Goal: Transaction & Acquisition: Purchase product/service

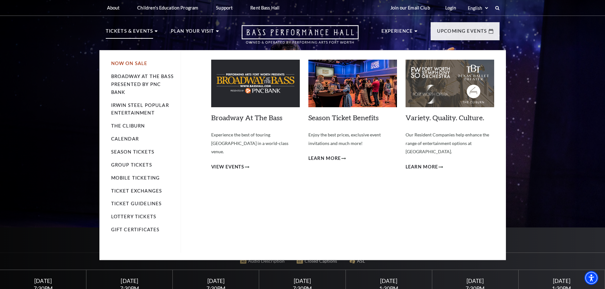
click at [138, 65] on link "Now On Sale" at bounding box center [129, 63] width 37 height 5
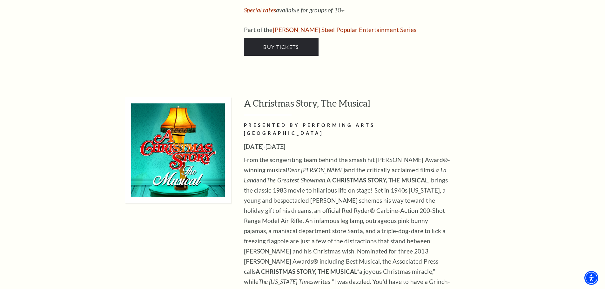
scroll to position [2764, 0]
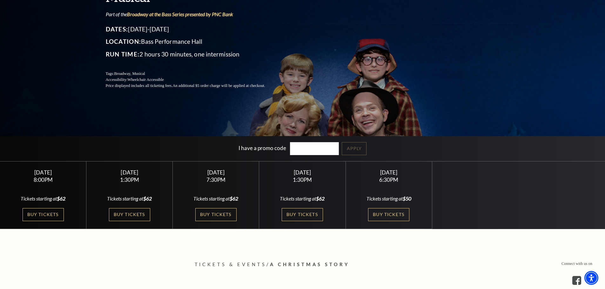
scroll to position [95, 0]
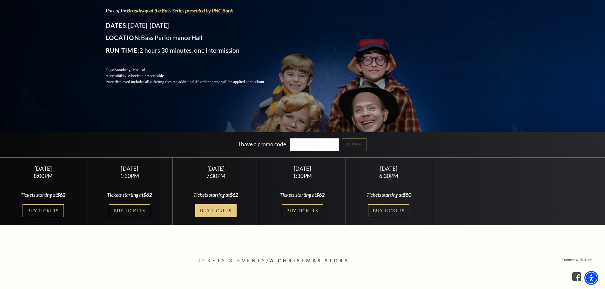
click at [210, 210] on link "Buy Tickets" at bounding box center [215, 211] width 41 height 13
click at [134, 211] on link "Buy Tickets" at bounding box center [129, 211] width 41 height 13
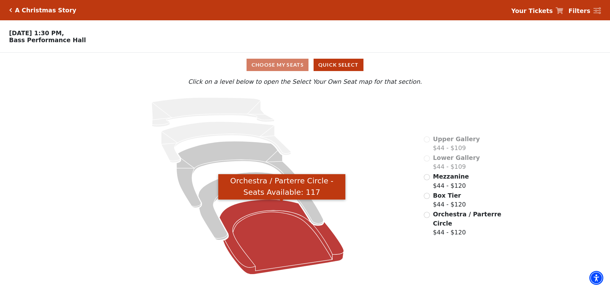
click at [274, 242] on icon "Orchestra / Parterre Circle - Seats Available: 117" at bounding box center [282, 237] width 125 height 75
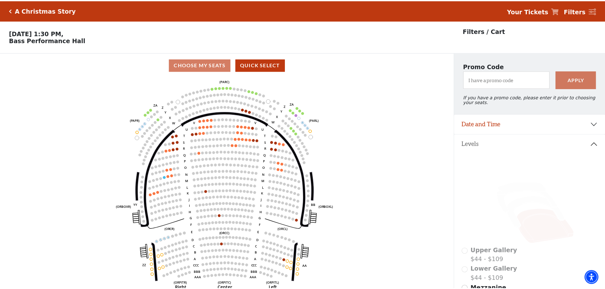
scroll to position [30, 0]
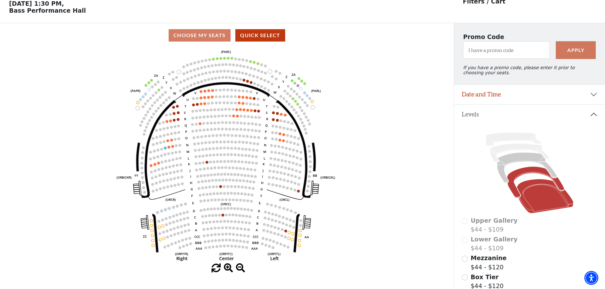
click at [524, 177] on icon at bounding box center [535, 182] width 57 height 31
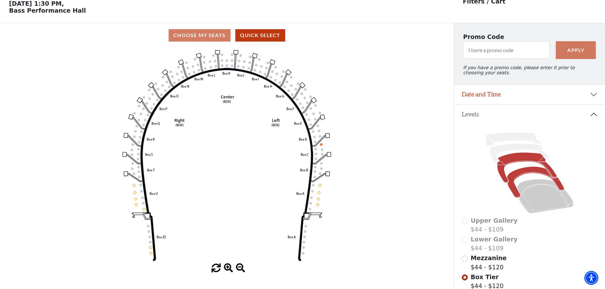
click at [517, 159] on icon at bounding box center [527, 168] width 60 height 31
